Goal: Navigation & Orientation: Understand site structure

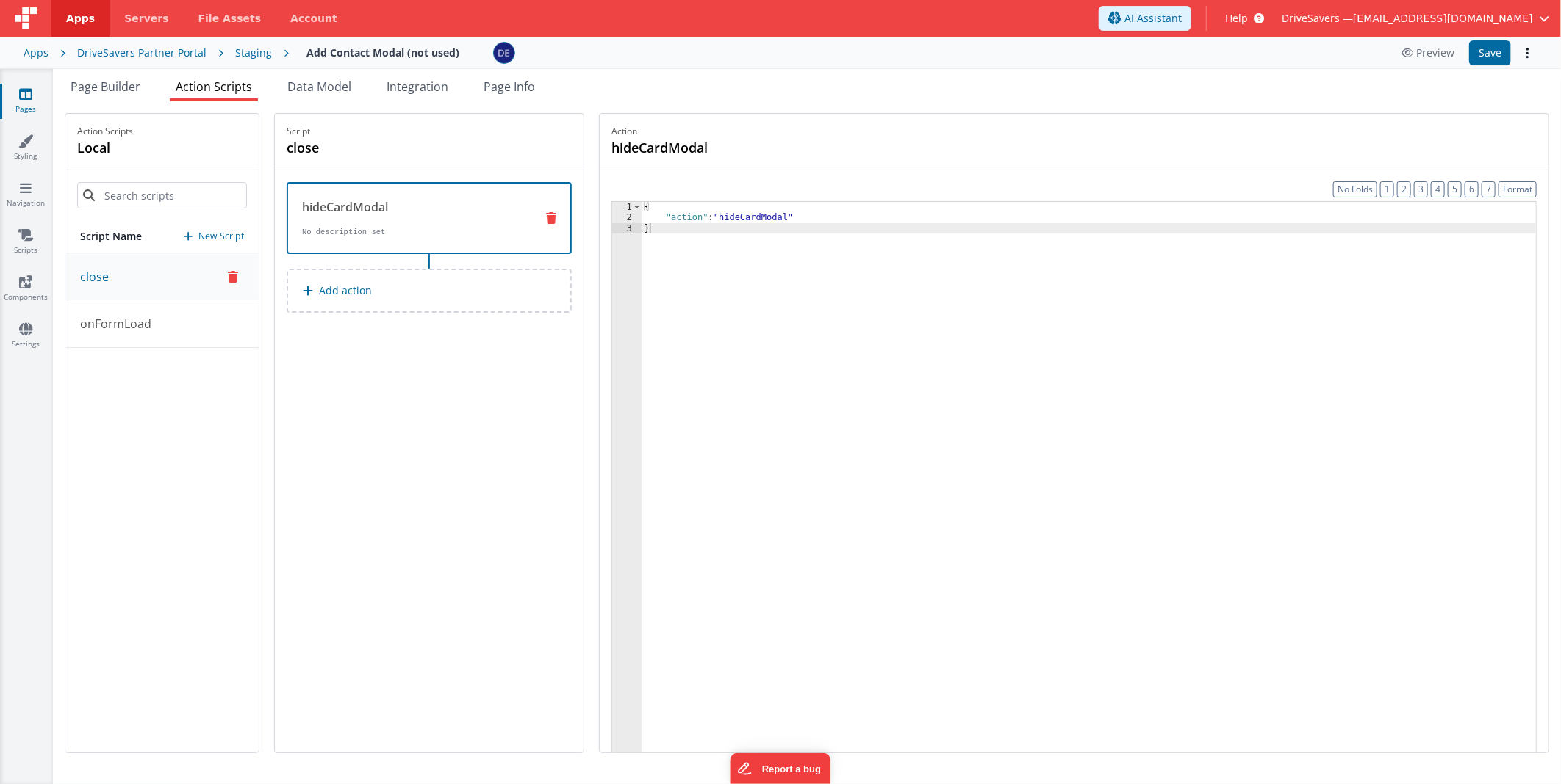
click at [379, 97] on ul "Page Builder Action Scripts Data Model Integration Page Info" at bounding box center [807, 90] width 1508 height 24
click at [351, 90] on span "Data Model" at bounding box center [319, 87] width 64 height 16
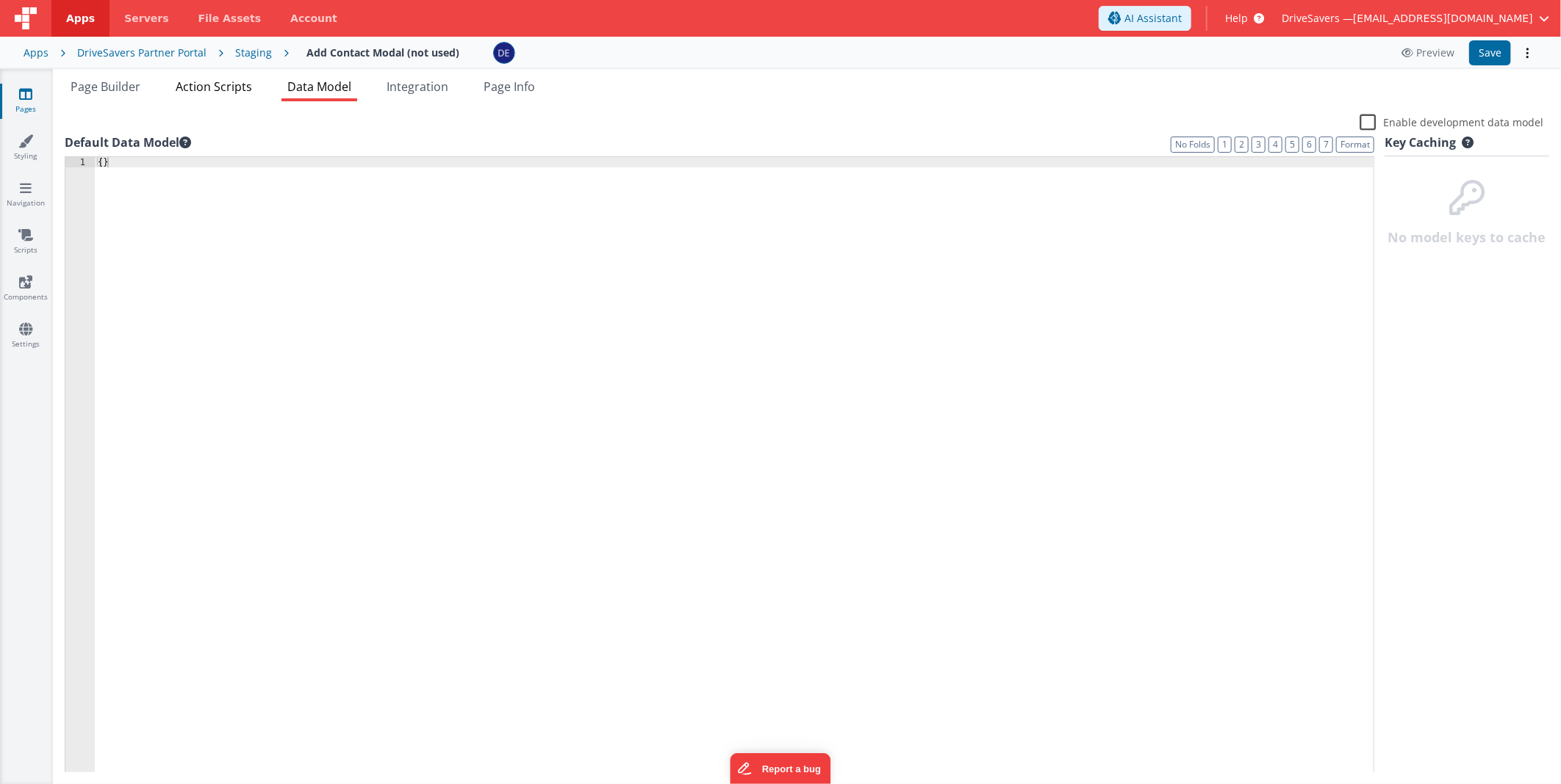
click at [180, 70] on div "Page Builder Action Scripts Data Model Integration Page Info Snippet Library Na…" at bounding box center [807, 426] width 1508 height 715
click at [241, 83] on span "Action Scripts" at bounding box center [213, 87] width 76 height 16
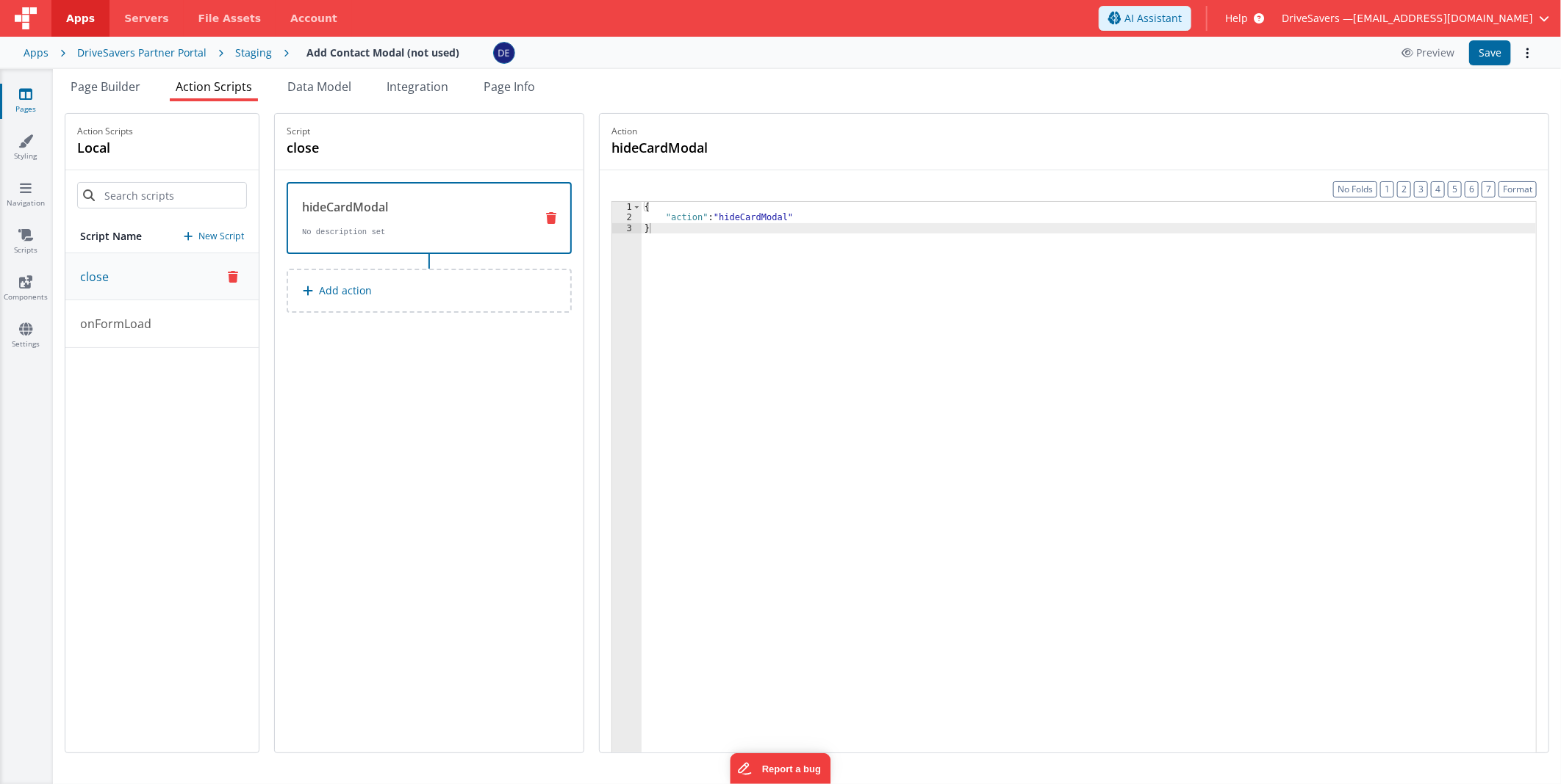
click at [241, 83] on span "Action Scripts" at bounding box center [213, 87] width 76 height 16
click at [26, 328] on icon at bounding box center [25, 328] width 13 height 15
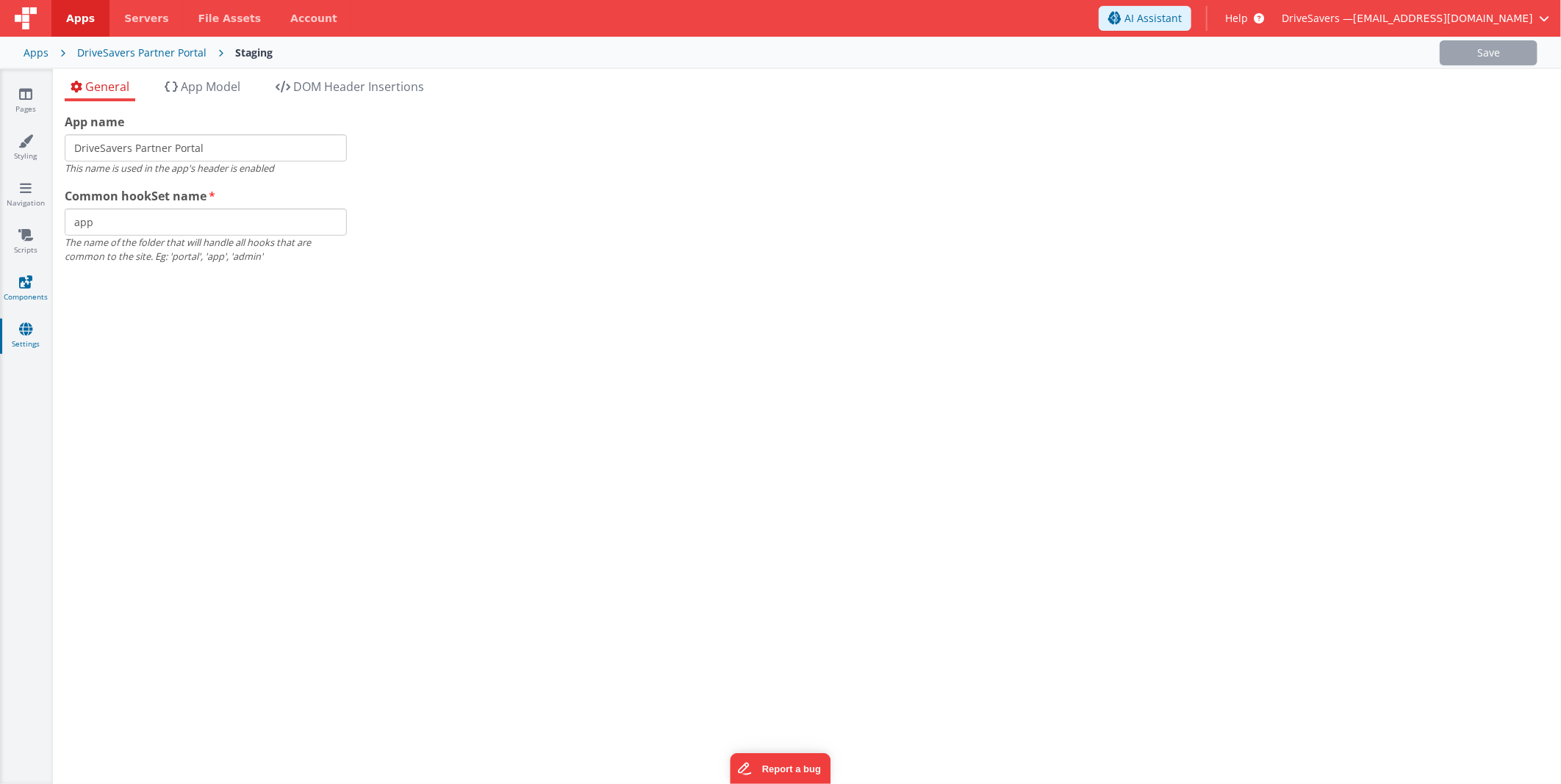
click at [25, 289] on link "Components" at bounding box center [26, 290] width 53 height 30
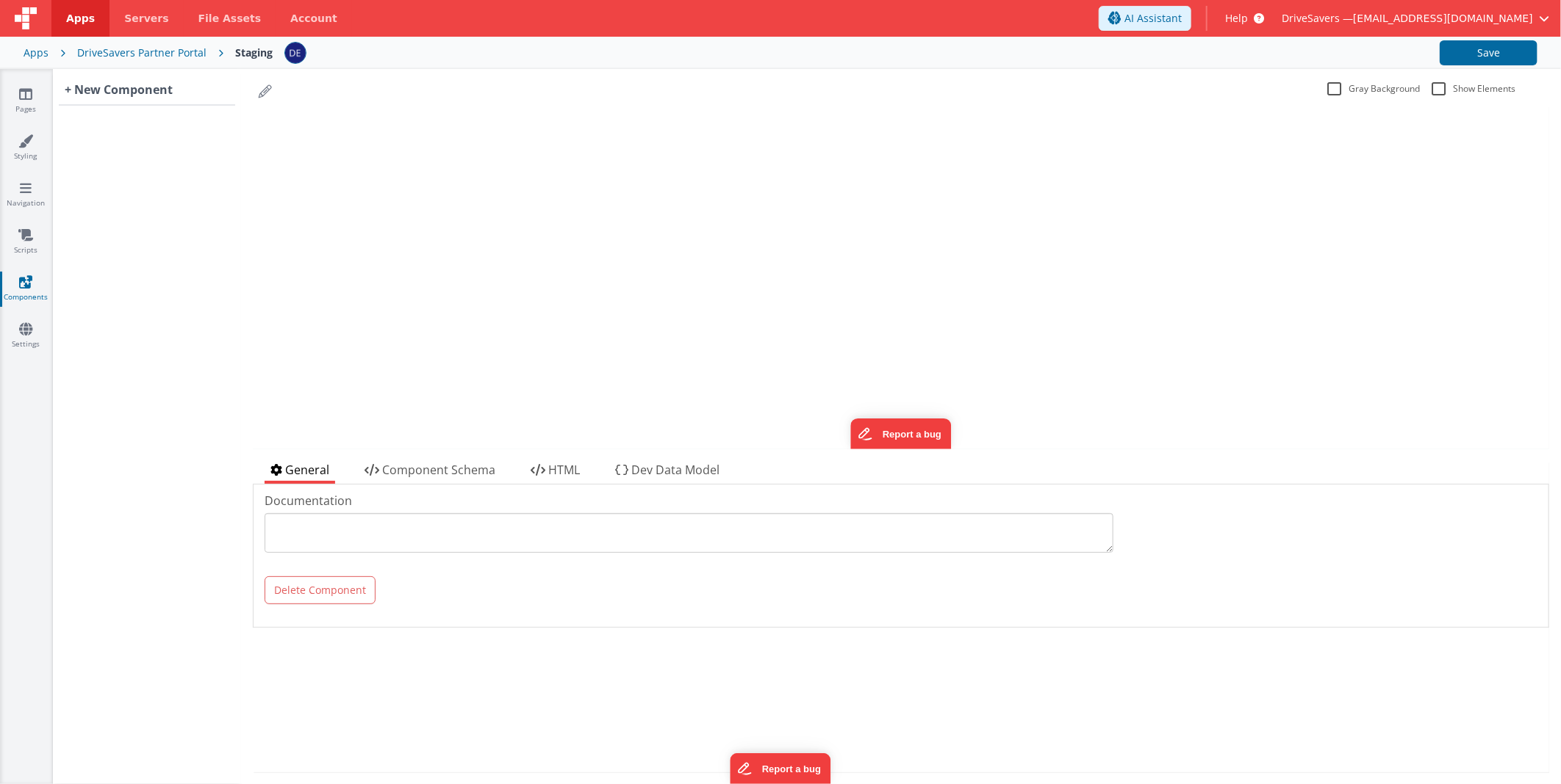
click at [981, 188] on div "update page model (See schema to hide after dev) { "component": { "comp": { "fi…" at bounding box center [900, 277] width 1297 height 342
